Goal: Communication & Community: Answer question/provide support

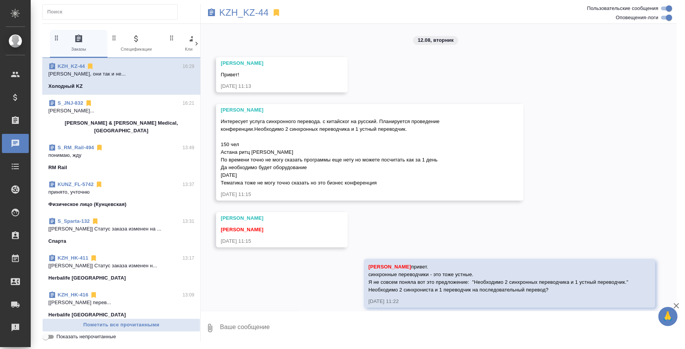
scroll to position [2413, 0]
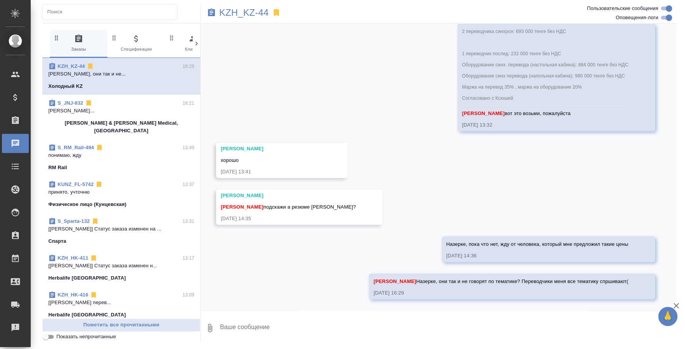
click at [139, 102] on div "S_JNJ-832 16:21" at bounding box center [121, 103] width 146 height 8
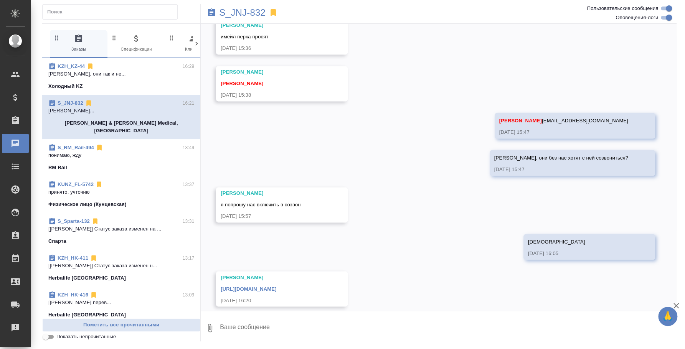
scroll to position [2756, 0]
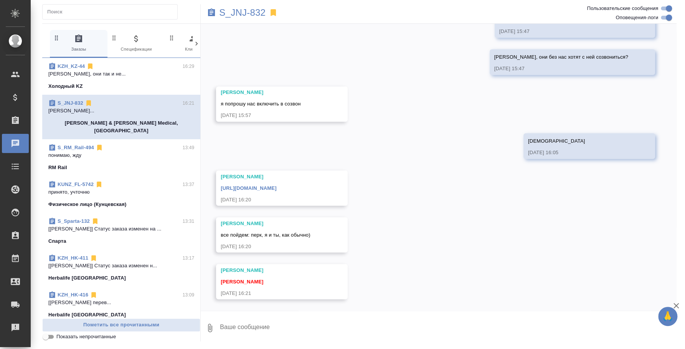
click at [250, 327] on textarea at bounding box center [447, 328] width 457 height 26
drag, startPoint x: 319, startPoint y: 187, endPoint x: 220, endPoint y: 160, distance: 103.0
click at [221, 182] on div "https://teams.microsoft.com/l/meetup-join/19%3ameeting_NGU5YWJlYTctNjIyMS00OGYx…" at bounding box center [271, 187] width 100 height 10
copy link "https://teams.microsoft.com/l/meetup-join/19%3ameeting_NGU5YWJlYTctNjIyMS00OGYx…"
click at [306, 327] on textarea at bounding box center [447, 328] width 457 height 26
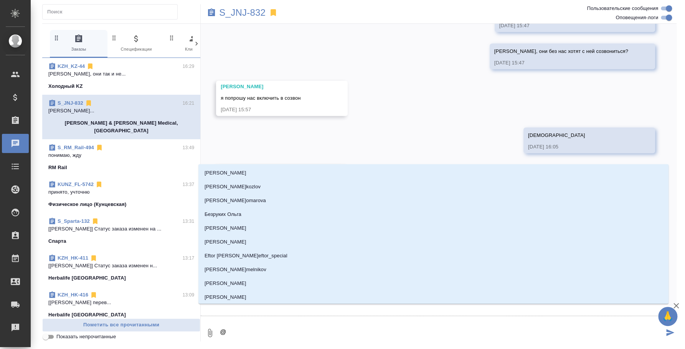
type textarea "@e"
type input "e"
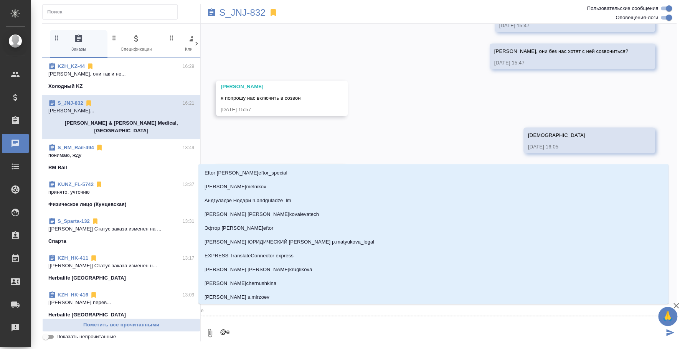
type textarea "@"
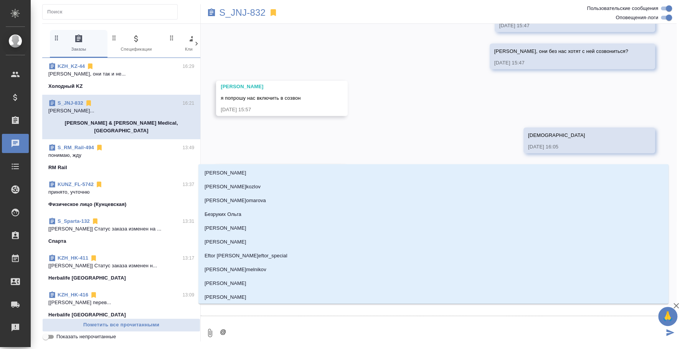
type textarea "@e"
type input "e"
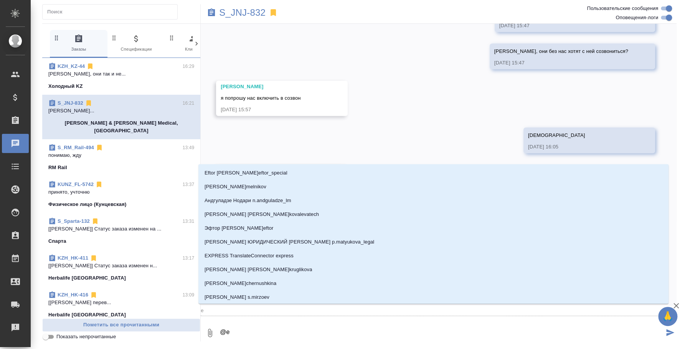
type textarea "@e'c"
type input "e'c"
type textarea "@e'c'v"
type input "e'c'v"
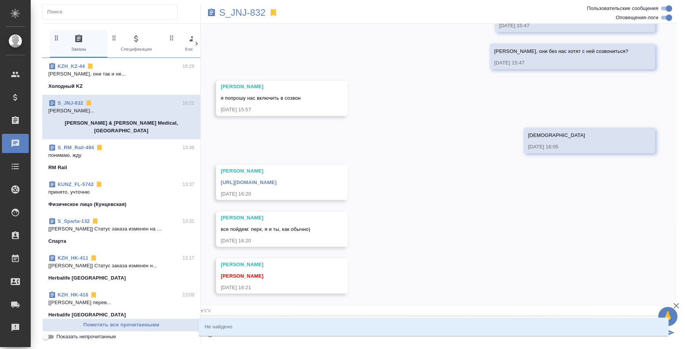
type textarea "@e'c"
type input "e'c"
type textarea "@e"
type input "e"
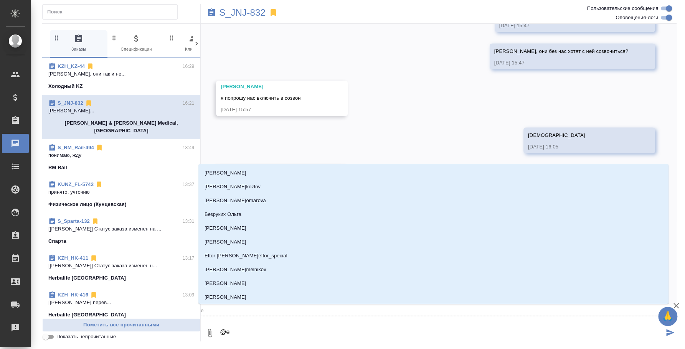
type textarea "@"
click at [306, 327] on textarea "@" at bounding box center [441, 333] width 444 height 26
type textarea "@у"
type input "у"
type textarea "@ус"
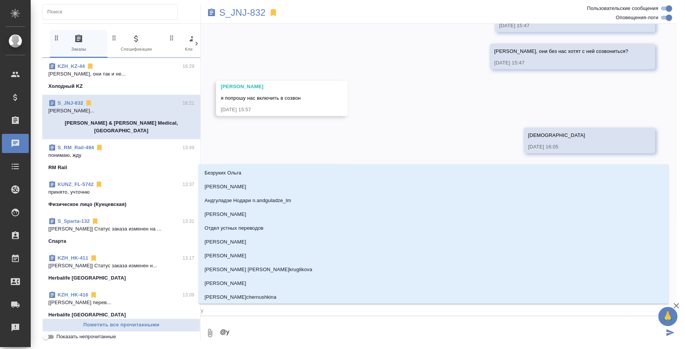
type input "ус"
type textarea "@усм"
type input "усм"
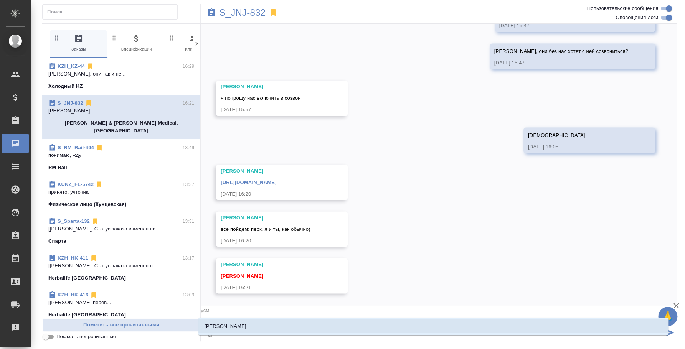
type textarea "@усма"
type input "усма"
click at [306, 327] on li "[PERSON_NAME]" at bounding box center [433, 326] width 470 height 14
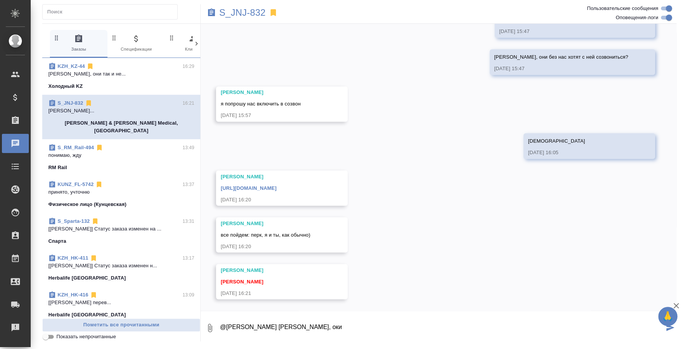
type textarea "@Усманова Ольга Оля, оки"
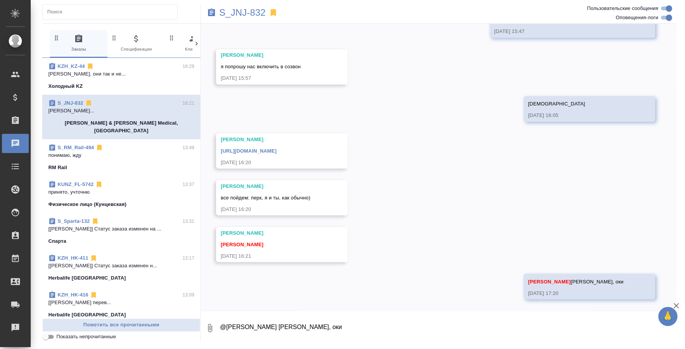
scroll to position [2793, 0]
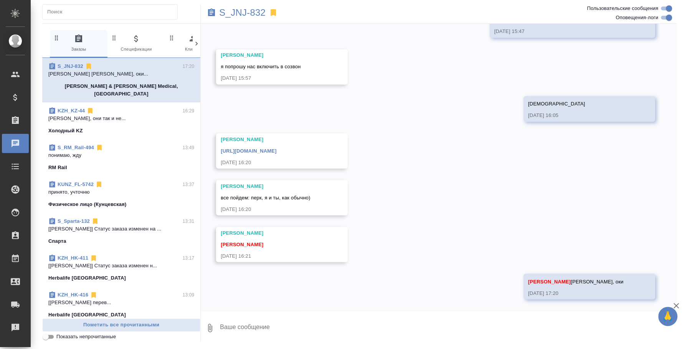
click at [105, 151] on p "понимаю, жду" at bounding box center [121, 155] width 146 height 8
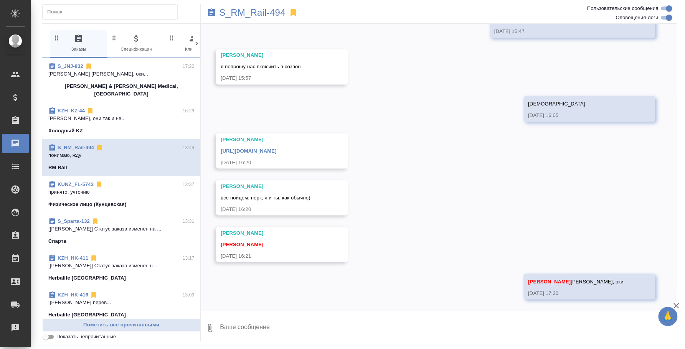
scroll to position [423, 0]
